Goal: Navigation & Orientation: Find specific page/section

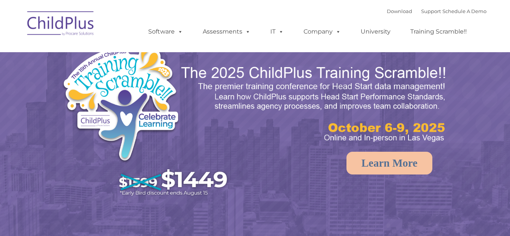
select select "MEDIUM"
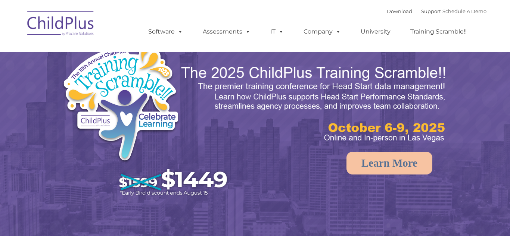
select select "MEDIUM"
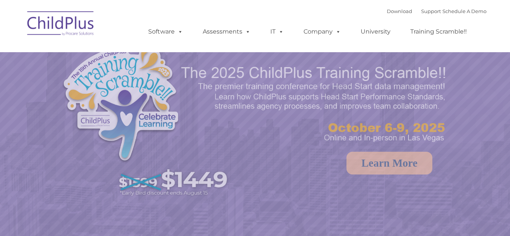
select select "MEDIUM"
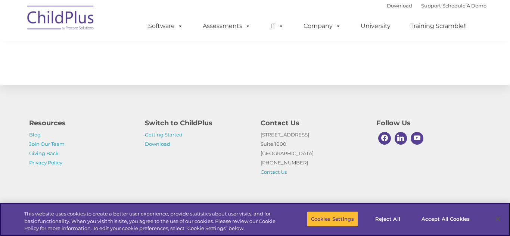
scroll to position [875, 0]
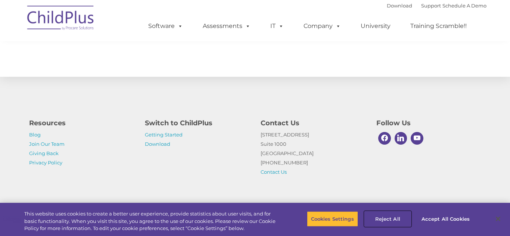
click at [381, 220] on button "Reject All" at bounding box center [387, 219] width 47 height 16
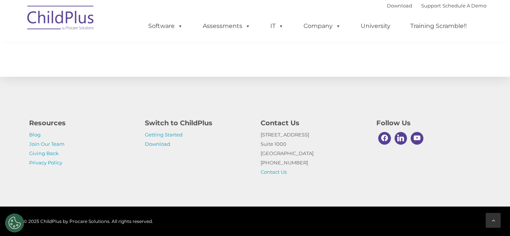
click at [496, 223] on div at bounding box center [492, 220] width 15 height 15
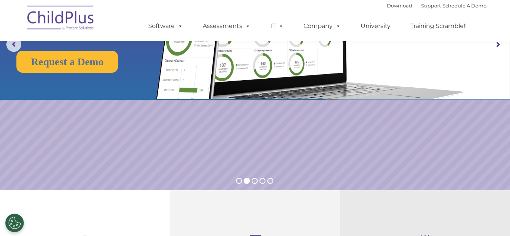
scroll to position [0, 0]
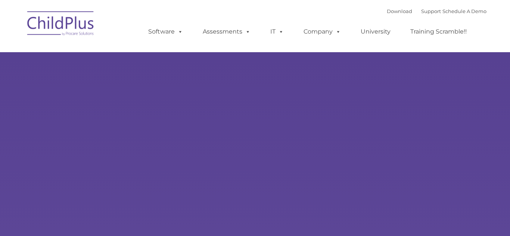
type input ""
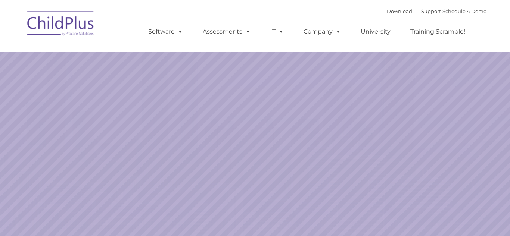
select select "MEDIUM"
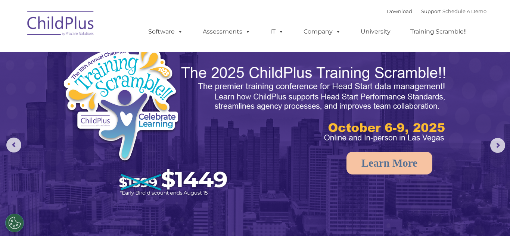
click at [502, 16] on nav "Download Support | Schedule A Demo  MENU MENU Software ChildPlus: The original…" at bounding box center [255, 26] width 510 height 52
